Goal: Navigation & Orientation: Find specific page/section

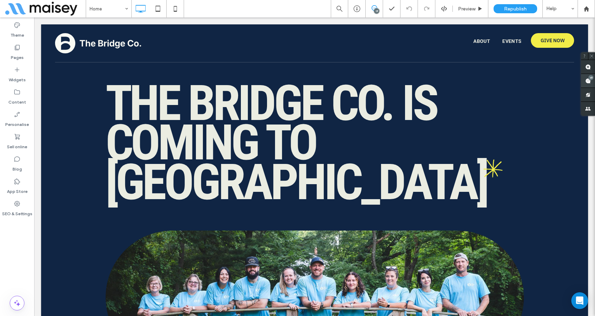
click at [588, 80] on use at bounding box center [588, 81] width 6 height 6
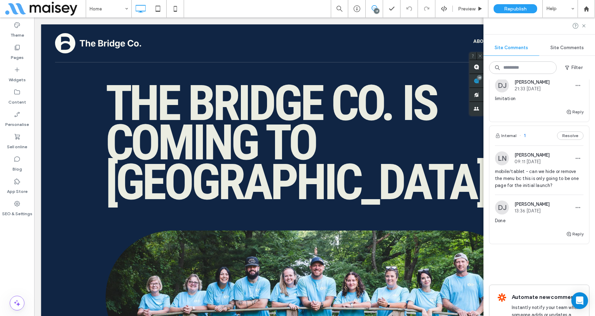
scroll to position [2112, 0]
click at [526, 173] on span "mobile/tablet - can we hide or remove the menu bc this is only going to be one …" at bounding box center [539, 179] width 89 height 21
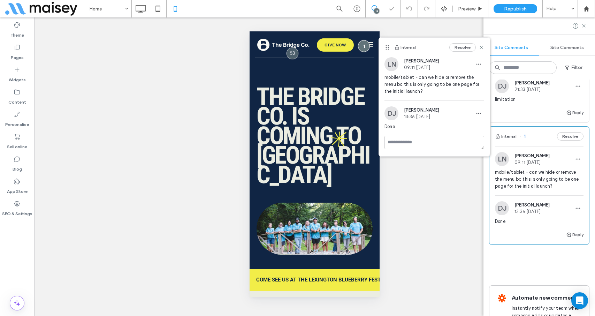
scroll to position [0, 0]
click at [481, 47] on use at bounding box center [481, 47] width 3 height 3
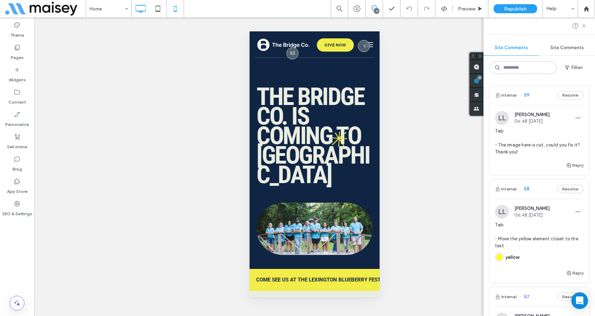
click at [138, 10] on icon at bounding box center [141, 9] width 14 height 14
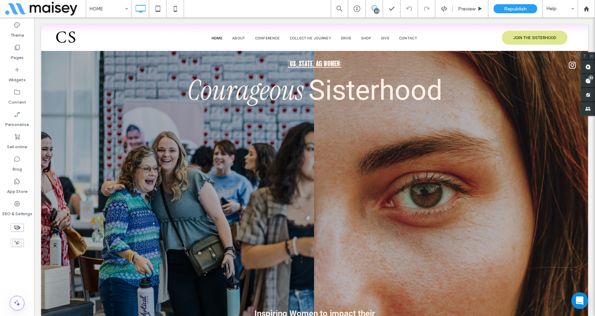
click at [375, 11] on div "83" at bounding box center [376, 10] width 5 height 5
click at [375, 10] on div "83" at bounding box center [376, 10] width 5 height 5
click at [588, 81] on use at bounding box center [588, 81] width 6 height 6
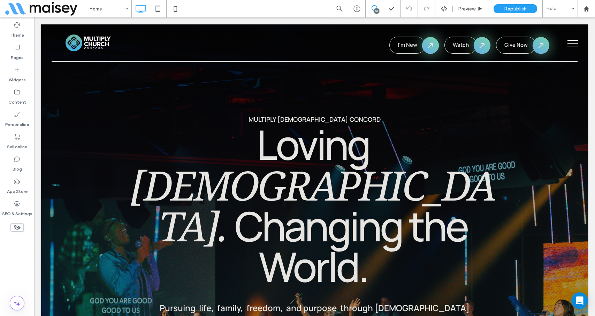
click at [377, 8] on span at bounding box center [374, 8] width 17 height 6
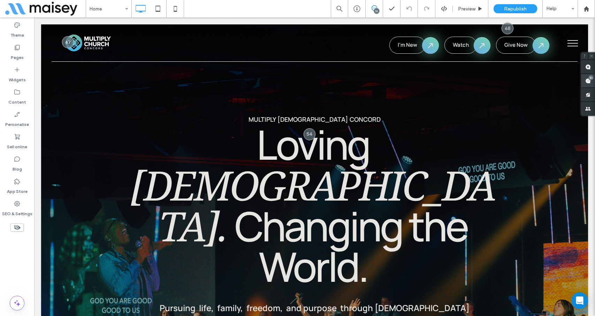
click at [585, 79] on span at bounding box center [588, 81] width 14 height 14
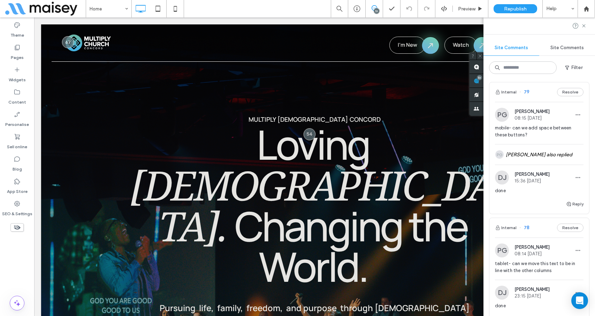
scroll to position [1806, 0]
